Goal: Information Seeking & Learning: Learn about a topic

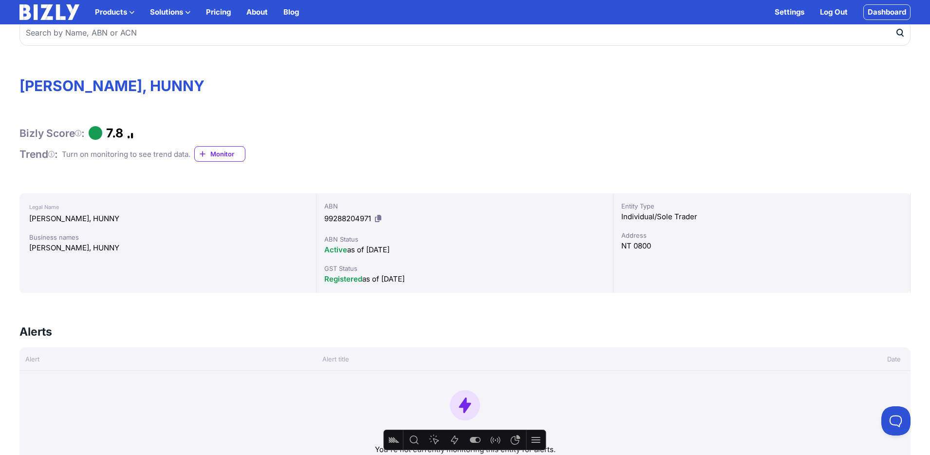
click at [49, 11] on img at bounding box center [49, 12] width 60 height 16
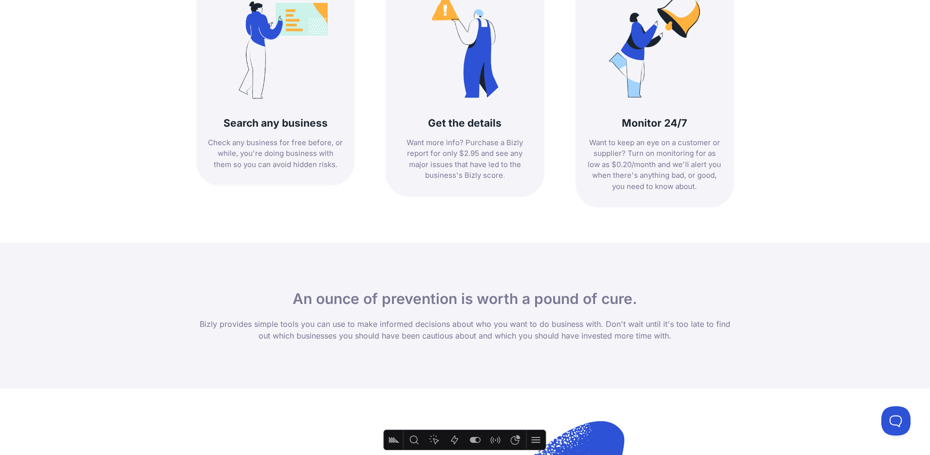
scroll to position [520, 0]
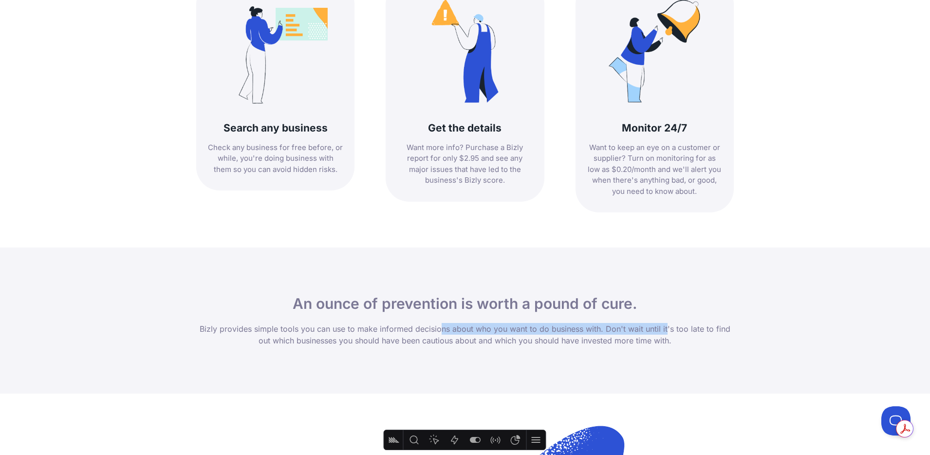
drag, startPoint x: 358, startPoint y: 329, endPoint x: 596, endPoint y: 326, distance: 237.5
click at [598, 326] on p "Bizly provides simple tools you can use to make informed decisions about who yo…" at bounding box center [464, 334] width 537 height 23
copy p "make informed decisions about who you want to do business wit"
